Goal: Information Seeking & Learning: Learn about a topic

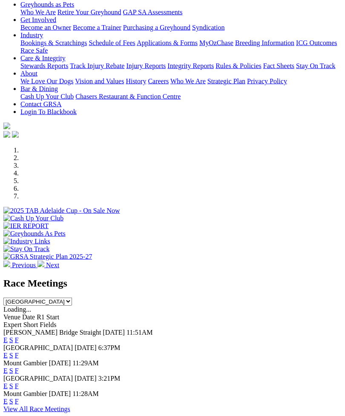
scroll to position [138, 0]
click at [19, 336] on link "F" at bounding box center [17, 339] width 4 height 7
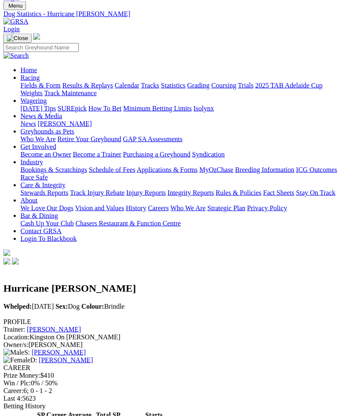
scroll to position [12, 0]
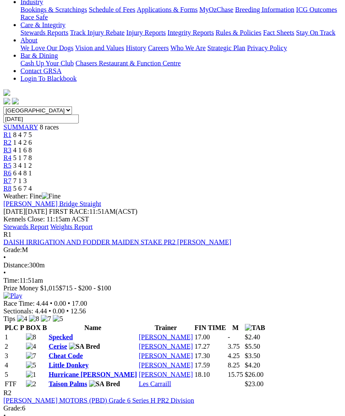
scroll to position [187, 0]
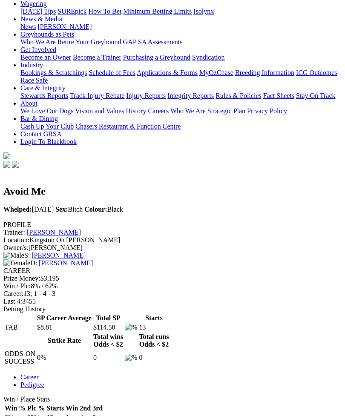
scroll to position [118, 0]
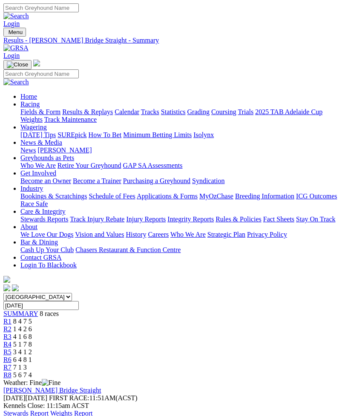
scroll to position [215, 0]
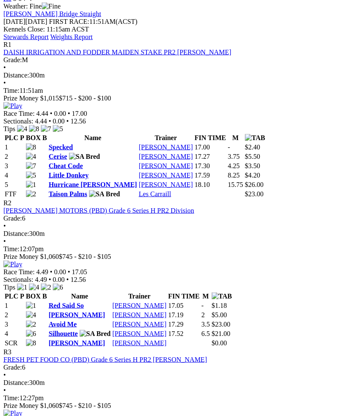
scroll to position [376, 0]
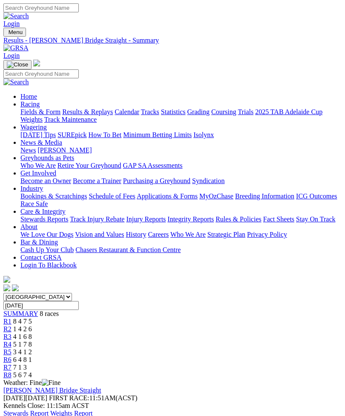
scroll to position [404, 0]
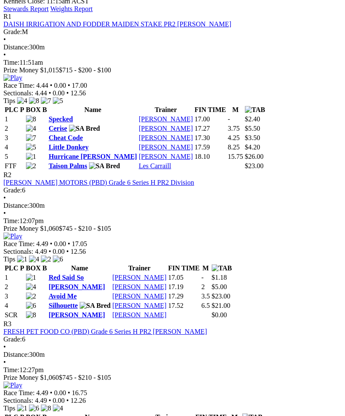
click at [22, 381] on img at bounding box center [12, 385] width 19 height 8
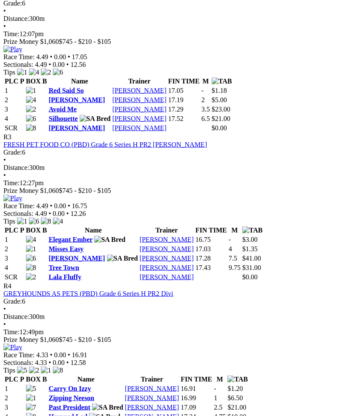
scroll to position [592, 0]
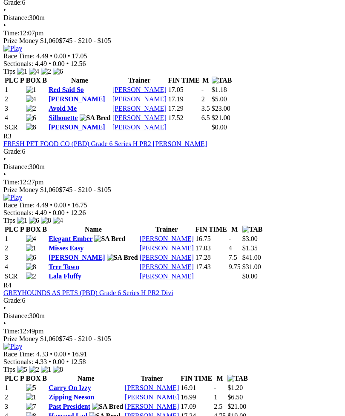
click at [22, 342] on img at bounding box center [12, 346] width 19 height 8
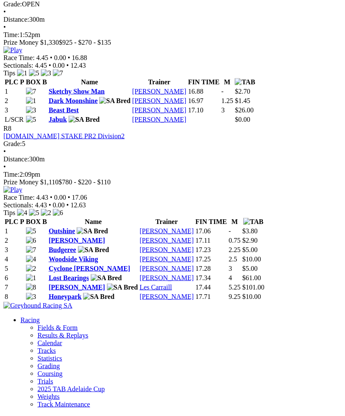
scroll to position [1363, 0]
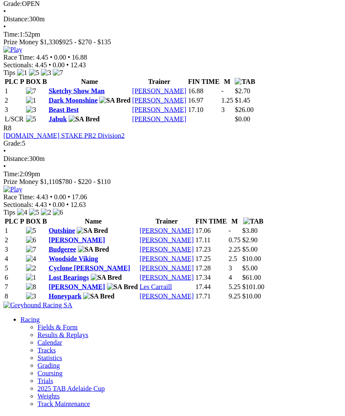
click at [80, 271] on link "Cyclone Darcy" at bounding box center [89, 267] width 82 height 7
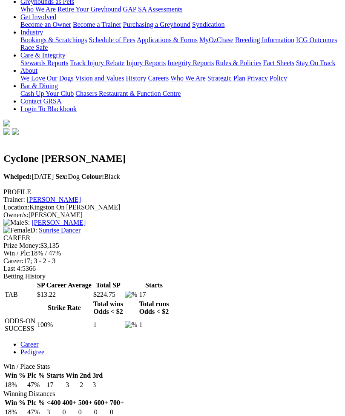
scroll to position [155, 0]
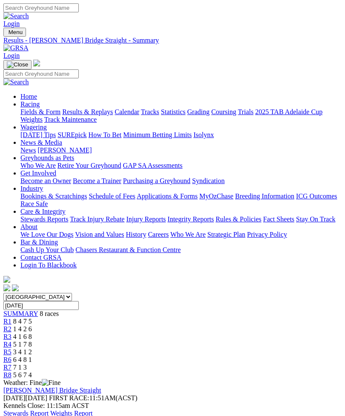
scroll to position [1391, 0]
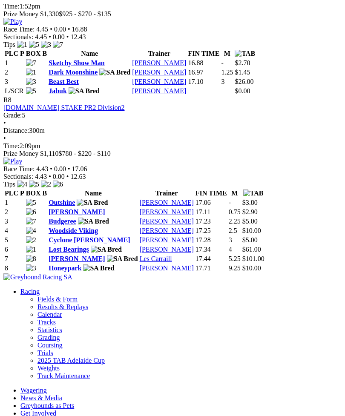
click at [22, 157] on img at bounding box center [12, 161] width 19 height 8
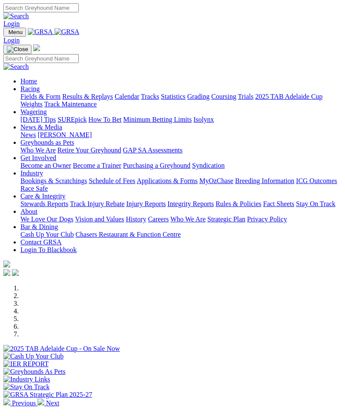
scroll to position [165, 0]
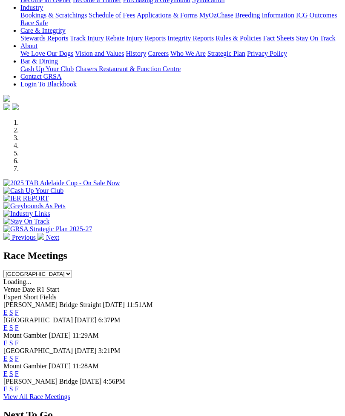
click at [19, 324] on link "F" at bounding box center [17, 327] width 4 height 7
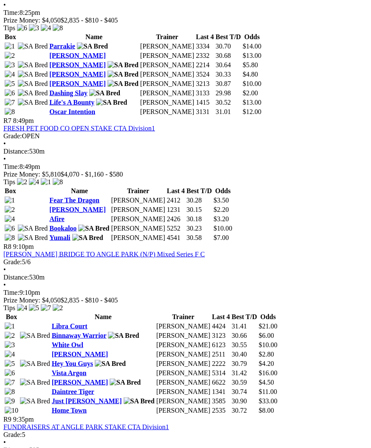
scroll to position [1239, 0]
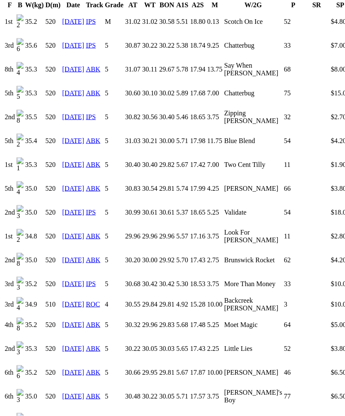
scroll to position [646, 0]
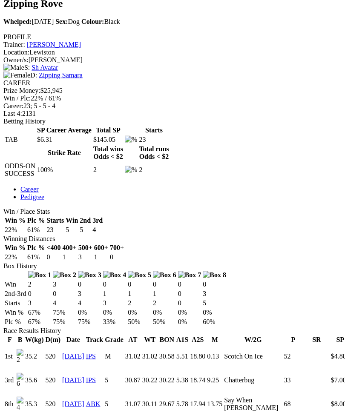
scroll to position [301, 0]
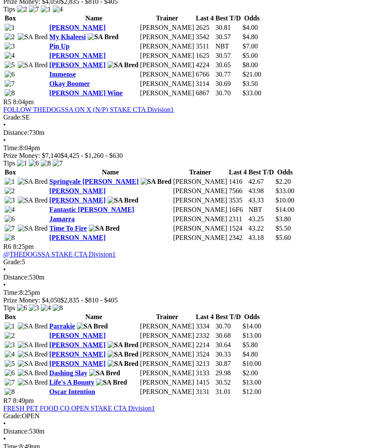
scroll to position [955, 1]
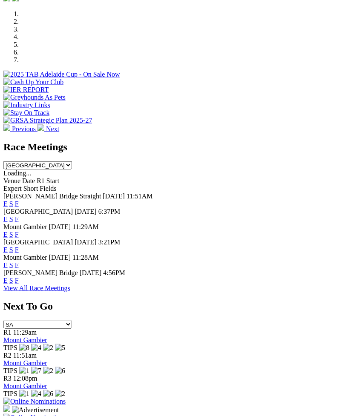
scroll to position [274, 0]
click at [19, 245] on link "F" at bounding box center [17, 248] width 4 height 7
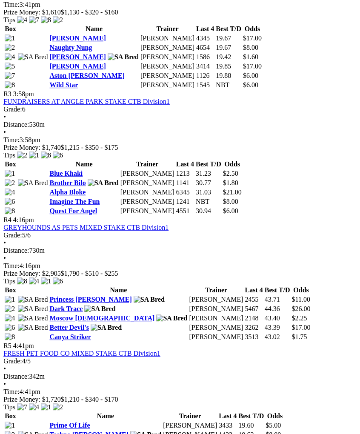
scroll to position [631, 1]
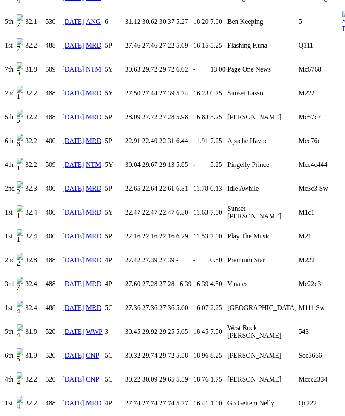
scroll to position [930, 0]
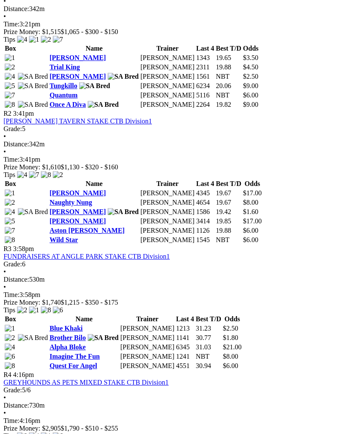
scroll to position [473, 1]
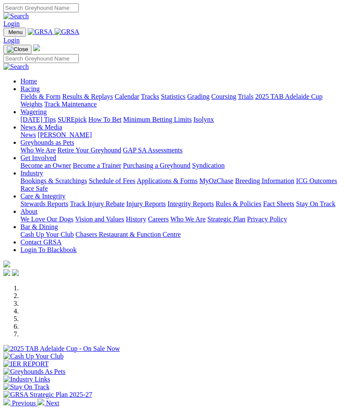
scroll to position [302, 0]
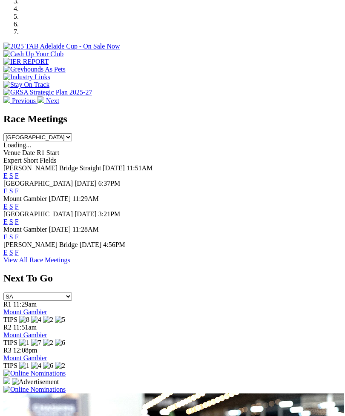
click at [19, 254] on link "F" at bounding box center [17, 251] width 4 height 7
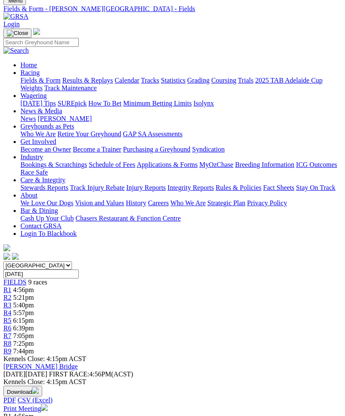
scroll to position [29, 0]
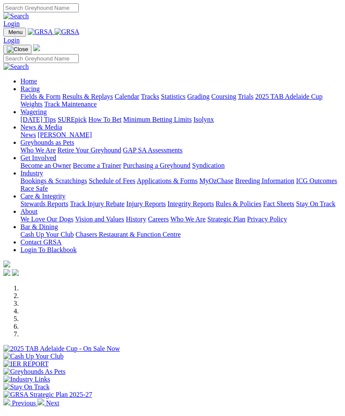
scroll to position [302, 0]
